Goal: Task Accomplishment & Management: Manage account settings

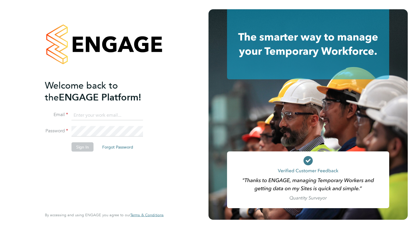
type input "matt.dew@madigangill.co.uk"
click at [83, 149] on button "Sign In" at bounding box center [83, 146] width 22 height 9
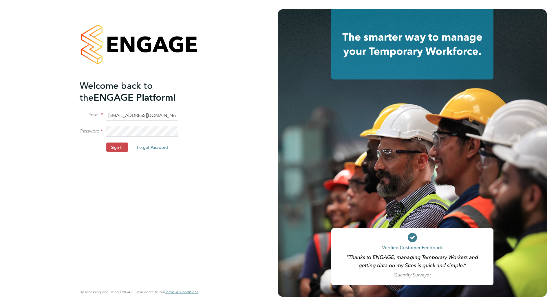
click at [114, 149] on button "Sign In" at bounding box center [117, 146] width 22 height 9
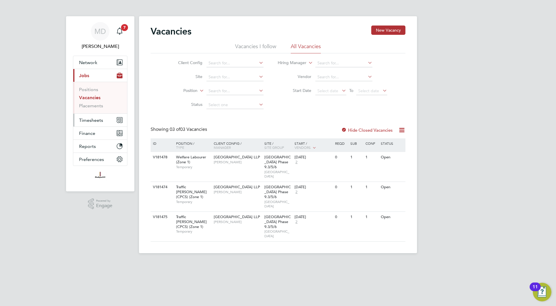
click at [92, 123] on button "Timesheets" at bounding box center [100, 120] width 54 height 13
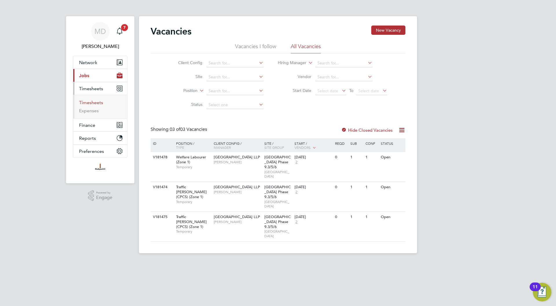
click at [89, 102] on link "Timesheets" at bounding box center [91, 103] width 24 height 6
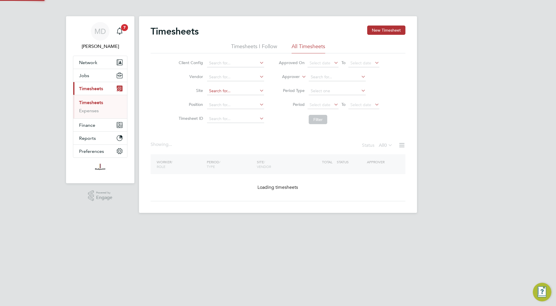
click at [228, 94] on input at bounding box center [235, 91] width 57 height 8
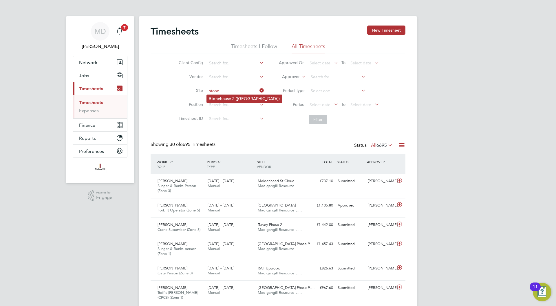
click at [226, 99] on li "Stone house 2 ([GEOGRAPHIC_DATA])" at bounding box center [244, 99] width 75 height 8
type input "Stonehouse 2 ([GEOGRAPHIC_DATA])"
click at [315, 117] on button "Filter" at bounding box center [318, 119] width 19 height 9
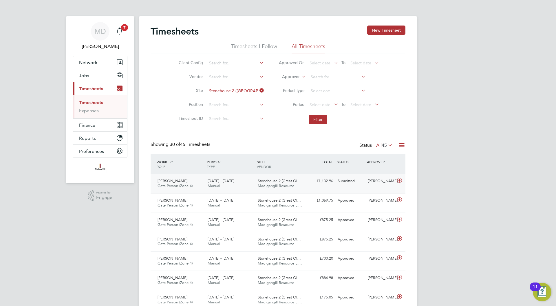
click at [297, 179] on span "Stonehouse 2 (Great Ol…" at bounding box center [279, 180] width 43 height 5
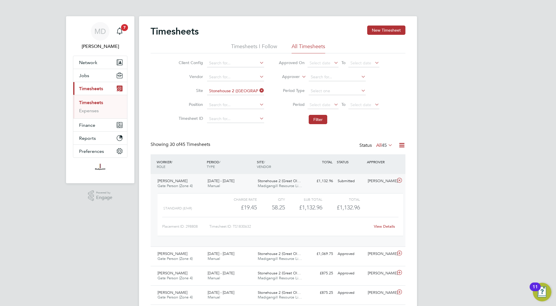
click at [381, 225] on link "View Details" at bounding box center [384, 226] width 21 height 5
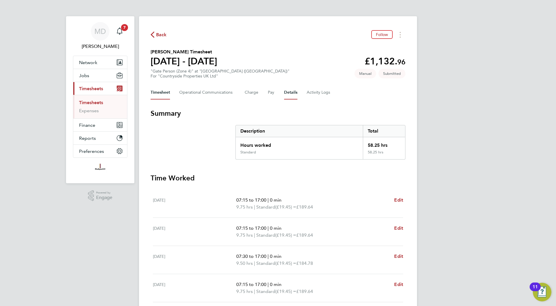
click at [295, 93] on button "Details" at bounding box center [290, 92] width 13 height 14
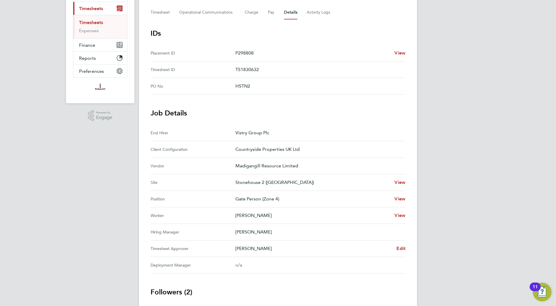
scroll to position [80, 0]
click at [398, 247] on span "Edit" at bounding box center [400, 248] width 9 height 6
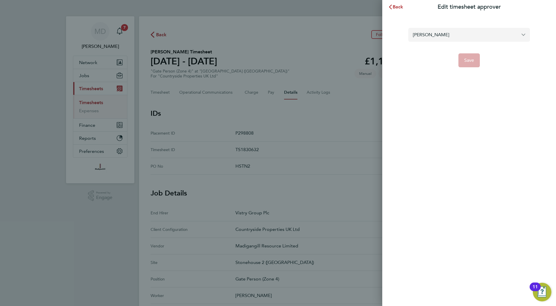
click at [443, 36] on input "[PERSON_NAME]" at bounding box center [469, 35] width 122 height 14
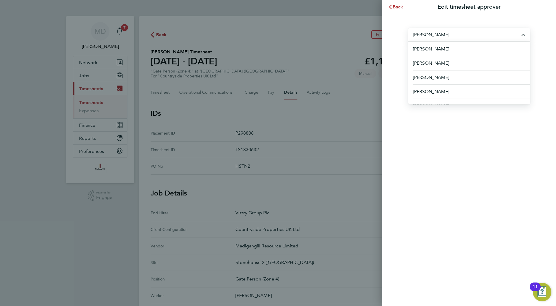
click at [443, 36] on input "[PERSON_NAME]" at bounding box center [469, 35] width 122 height 14
click at [453, 170] on div "Back Edit timesheet approver Mark Howarth Aaron Murray Aaron Watkins Abbie Dani…" at bounding box center [469, 153] width 174 height 306
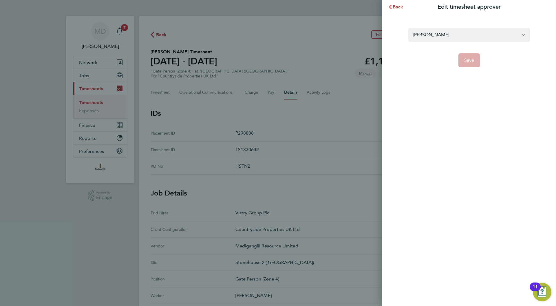
click at [475, 61] on app-form-button "Save" at bounding box center [469, 60] width 122 height 14
click at [399, 6] on span "Back" at bounding box center [398, 7] width 11 height 6
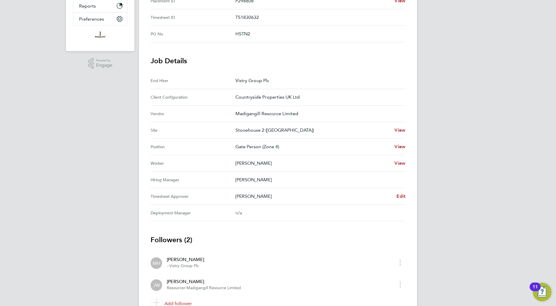
scroll to position [130, 0]
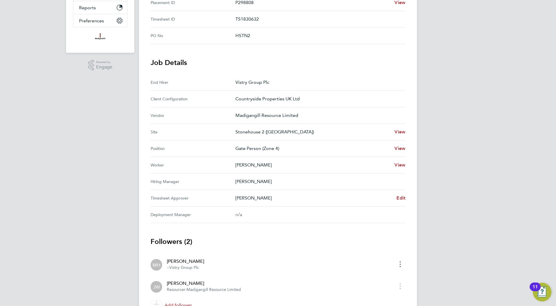
click at [398, 262] on button "timesheet menu" at bounding box center [400, 263] width 10 height 9
click at [319, 243] on h3 "Followers (2)" at bounding box center [278, 241] width 255 height 9
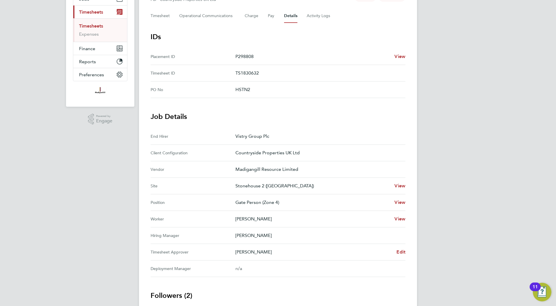
scroll to position [77, 0]
